Goal: Communication & Community: Share content

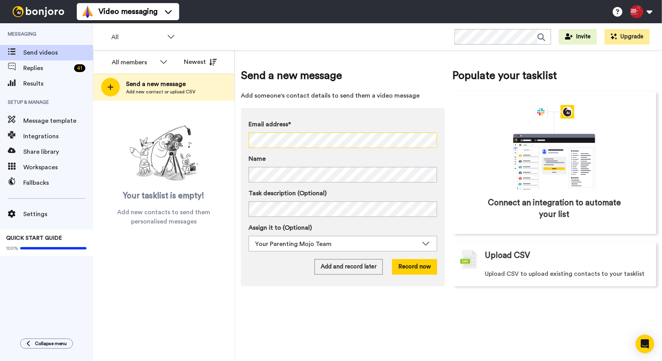
click at [231, 136] on div "All members All members Your Parenting Mojo Team Newest Send a new message Add …" at bounding box center [377, 205] width 569 height 311
click at [424, 270] on button "Record now" at bounding box center [414, 267] width 45 height 16
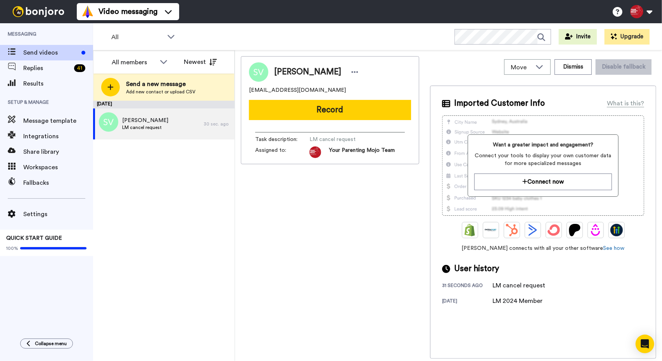
click at [357, 114] on button "Record" at bounding box center [330, 110] width 162 height 20
click at [313, 105] on button "Record" at bounding box center [330, 110] width 162 height 20
